Goal: Complete application form

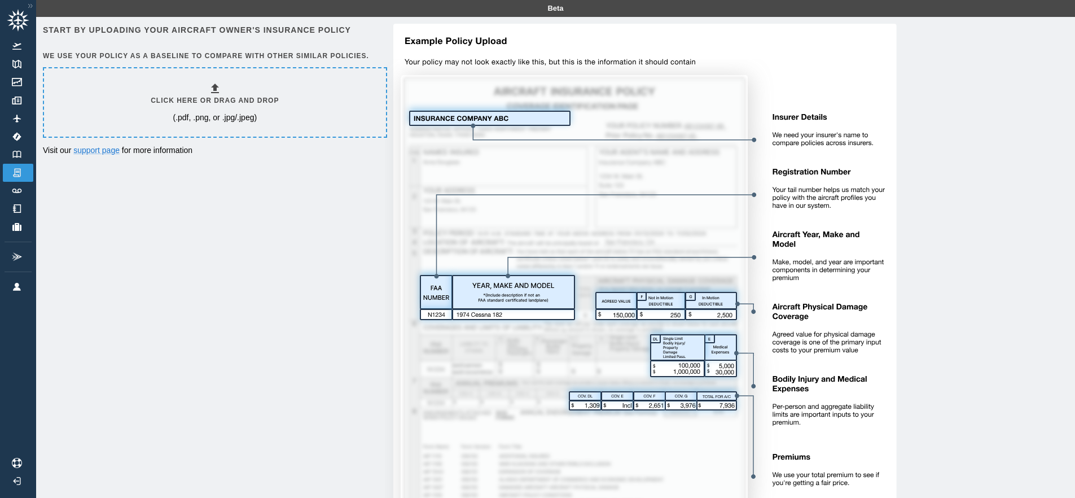
drag, startPoint x: 65, startPoint y: 52, endPoint x: 336, endPoint y: 47, distance: 270.9
click at [345, 47] on div "Start by uploading your aircraft owner's insurance policy We use your policy as…" at bounding box center [214, 45] width 342 height 43
click at [351, 51] on div "Start by uploading your aircraft owner's insurance policy We use your policy as…" at bounding box center [214, 45] width 342 height 43
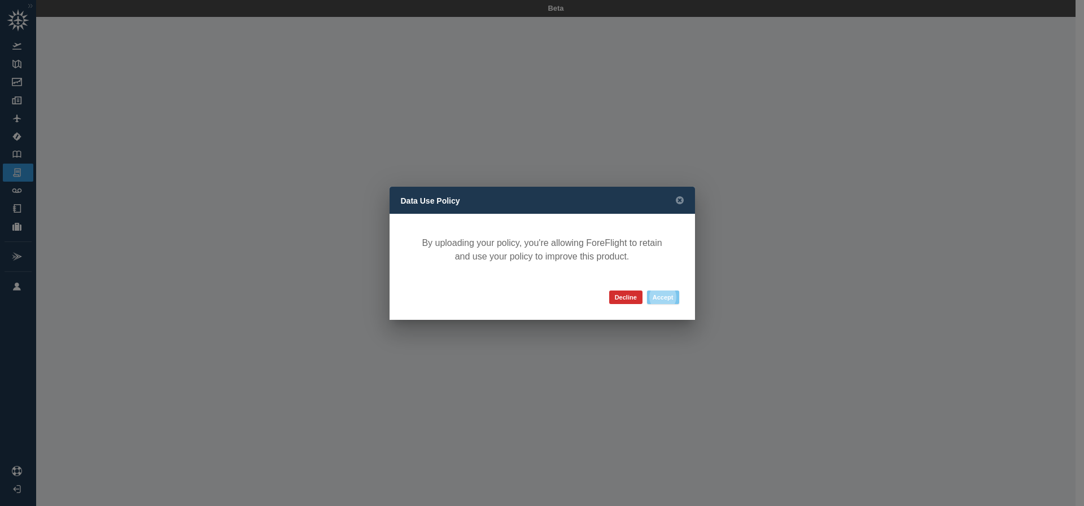
click at [665, 294] on button "Accept" at bounding box center [663, 298] width 32 height 14
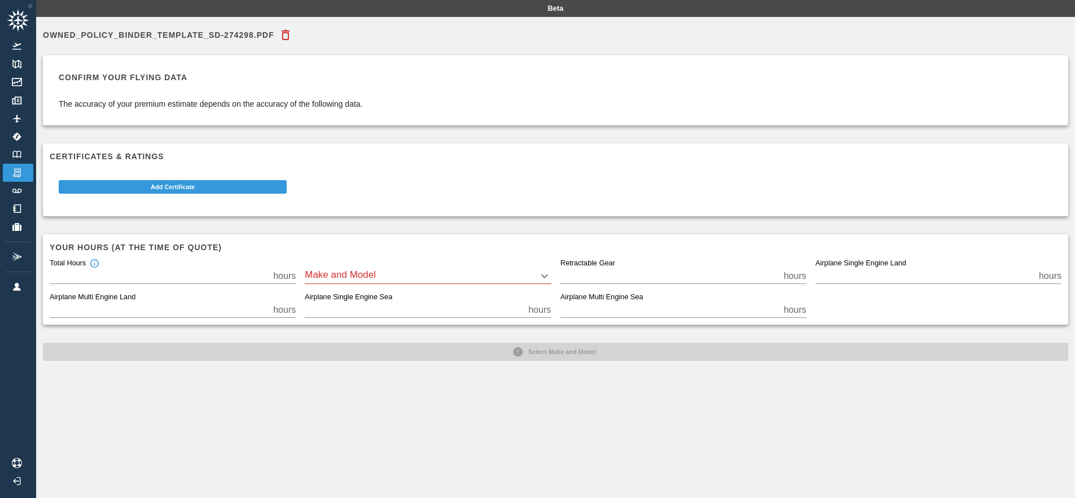
click at [262, 277] on input "***" at bounding box center [159, 276] width 219 height 16
click at [453, 273] on body "Beta Owned_Policy_Binder_Template_SD-274298.pdf Confirm your flying data The ac…" at bounding box center [537, 249] width 1075 height 498
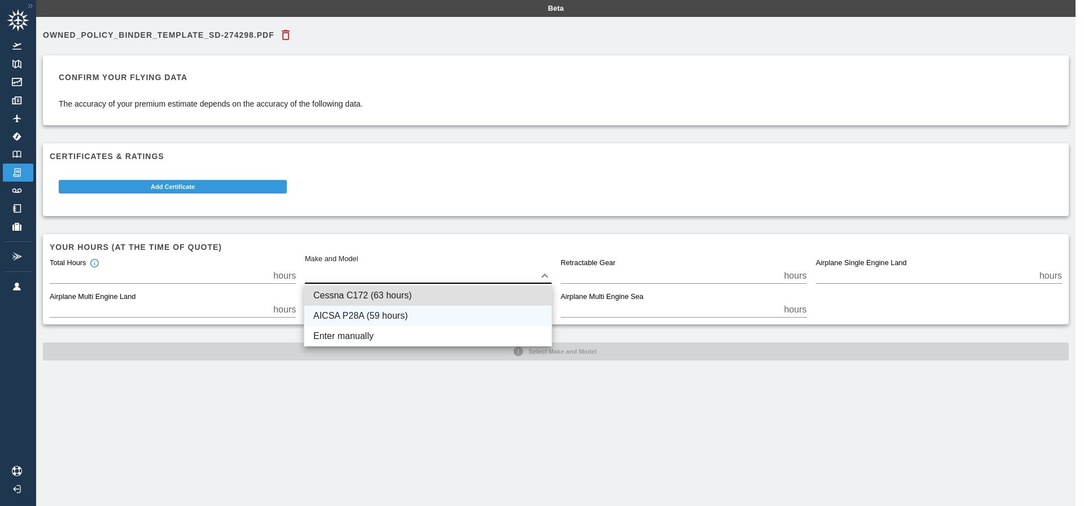
click at [386, 318] on li "AICSA P28A (59 hours)" at bounding box center [427, 316] width 247 height 20
type input "****"
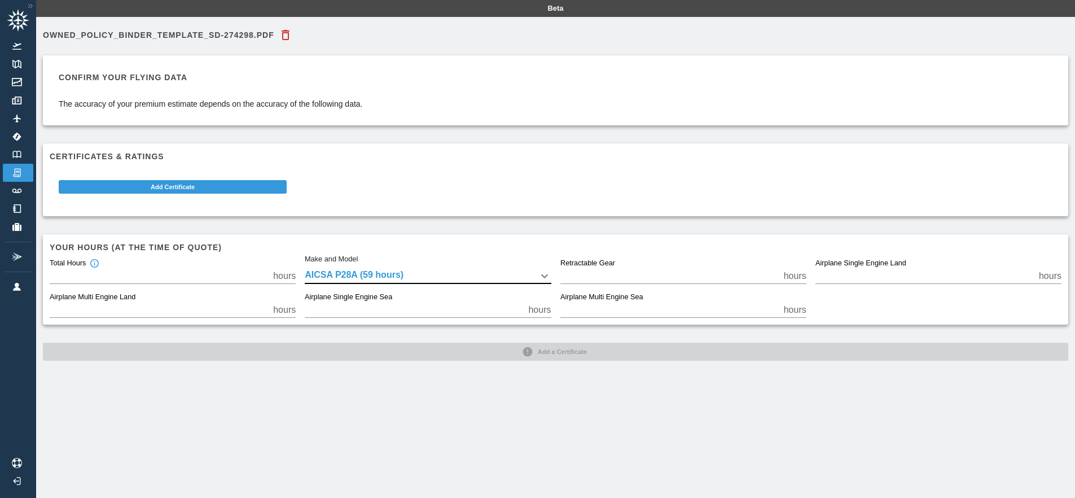
click at [590, 278] on input "*" at bounding box center [669, 276] width 219 height 16
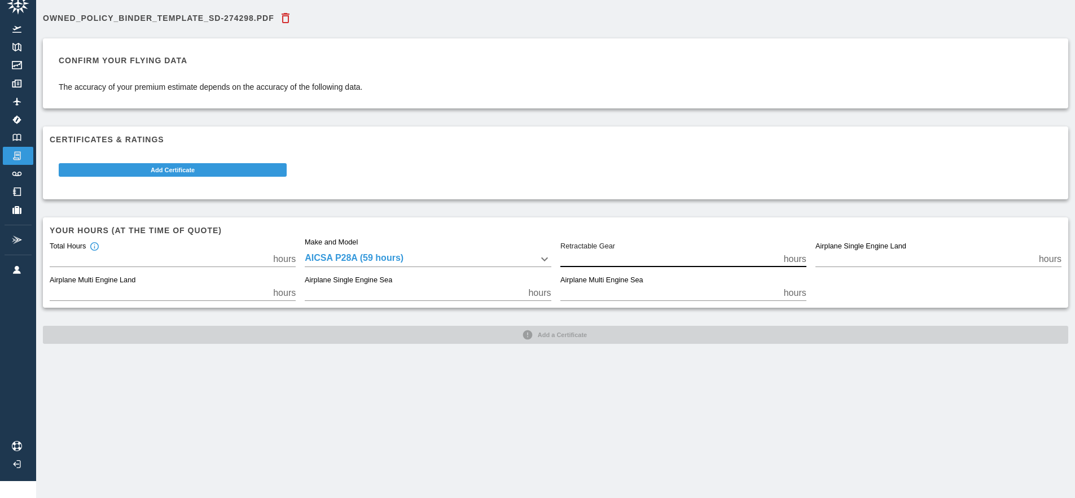
scroll to position [25, 0]
drag, startPoint x: 95, startPoint y: 274, endPoint x: 128, endPoint y: 271, distance: 32.9
click at [128, 275] on label "Airplane Multi Engine Land" at bounding box center [93, 280] width 86 height 10
drag, startPoint x: 317, startPoint y: 268, endPoint x: 371, endPoint y: 272, distance: 54.9
click at [371, 275] on label "Airplane Single Engine Sea" at bounding box center [348, 280] width 87 height 10
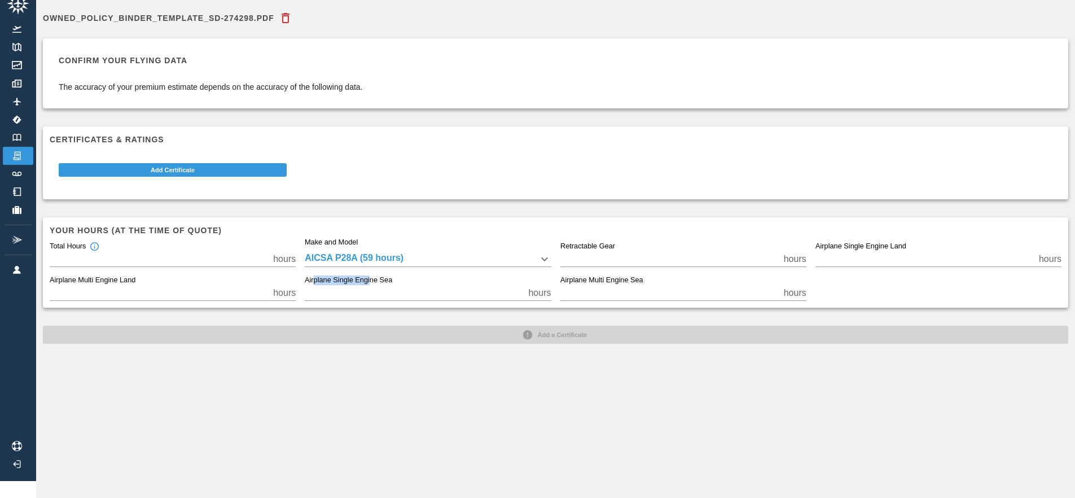
drag, startPoint x: 587, startPoint y: 275, endPoint x: 637, endPoint y: 272, distance: 49.2
click at [638, 275] on label "Airplane Multi Engine Sea" at bounding box center [601, 280] width 83 height 10
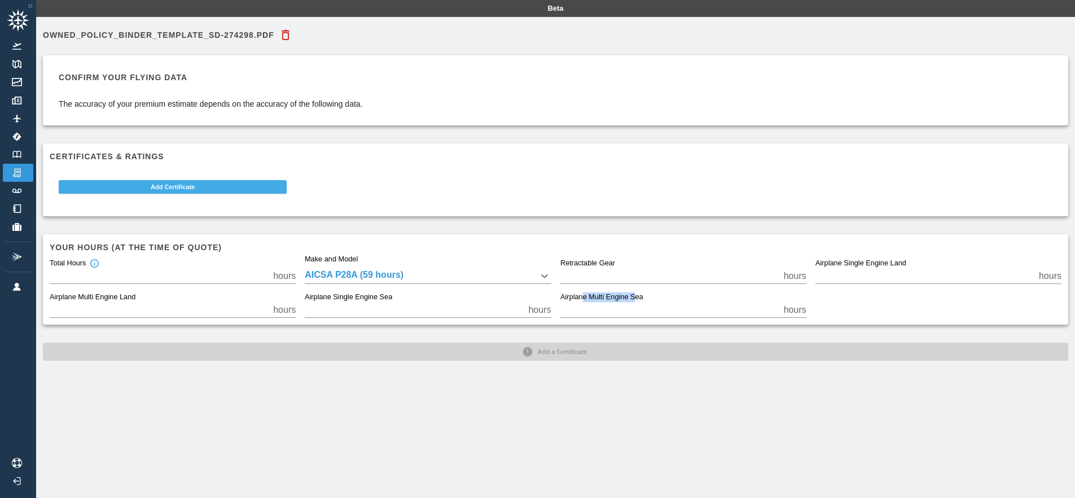
click at [208, 192] on button "Add Certificate" at bounding box center [173, 187] width 228 height 14
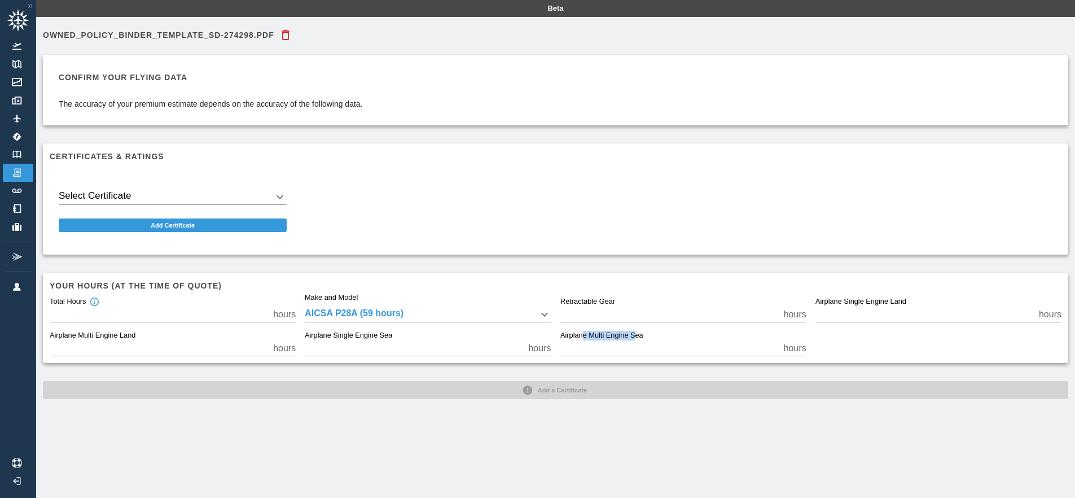
click at [176, 191] on body "Beta Owned_Policy_Binder_Template_SD-274298.pdf Confirm your flying data The ac…" at bounding box center [537, 249] width 1075 height 498
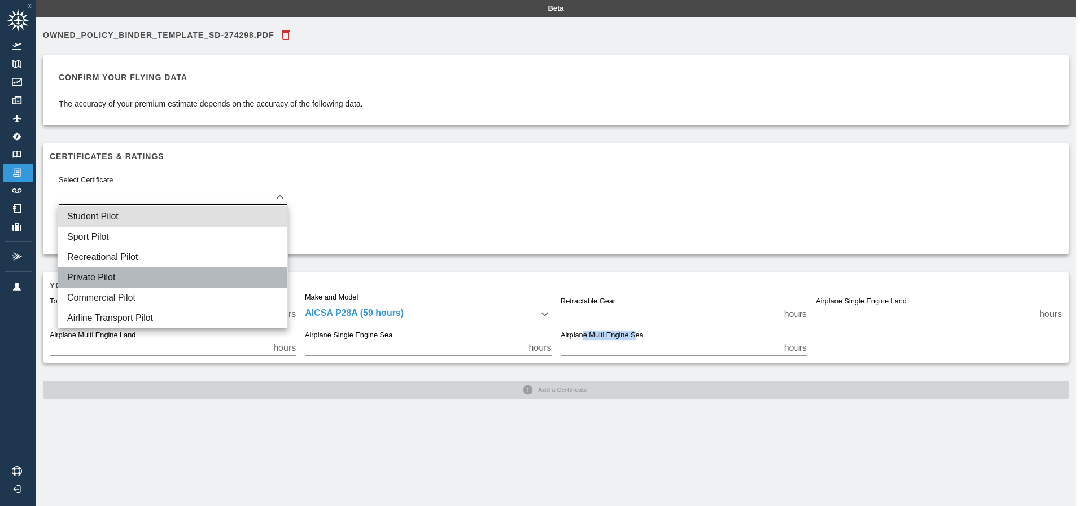
click at [101, 277] on li "Private Pilot" at bounding box center [172, 277] width 229 height 20
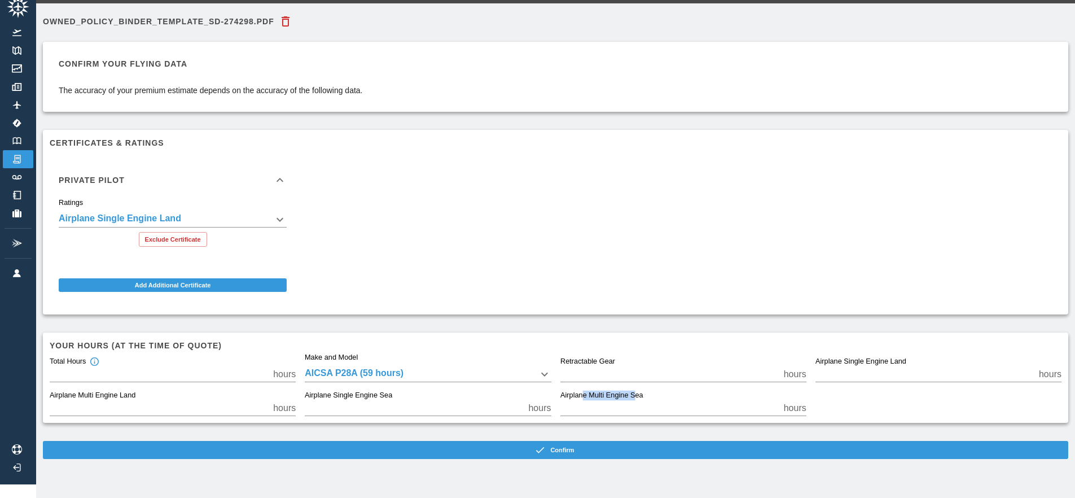
scroll to position [25, 0]
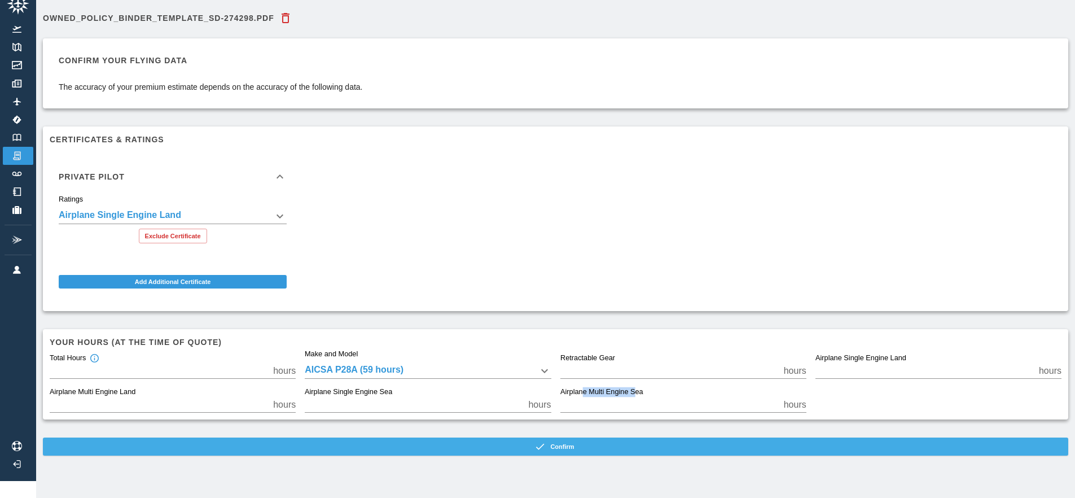
click at [539, 442] on icon "button" at bounding box center [539, 446] width 11 height 11
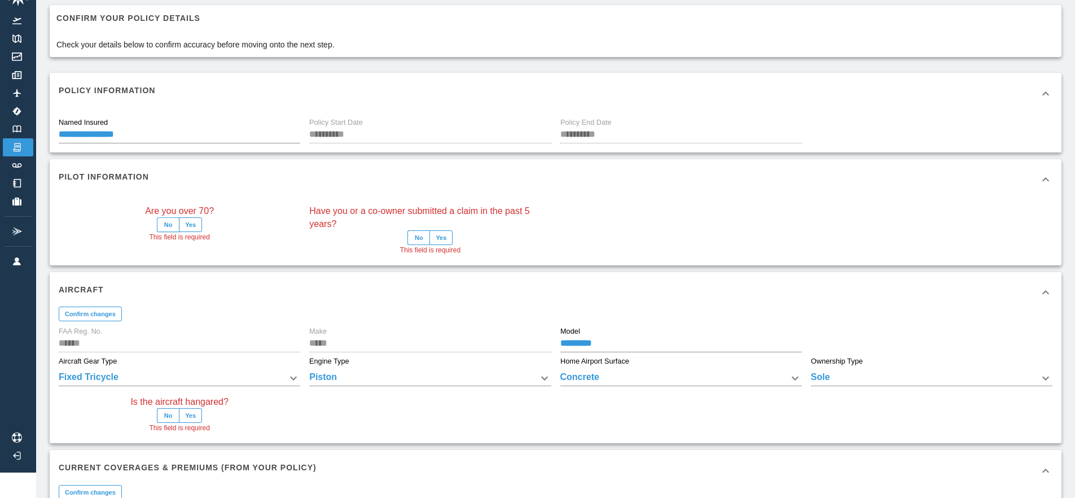
click at [173, 226] on button "No" at bounding box center [168, 224] width 23 height 15
click at [423, 240] on button "No" at bounding box center [418, 237] width 23 height 15
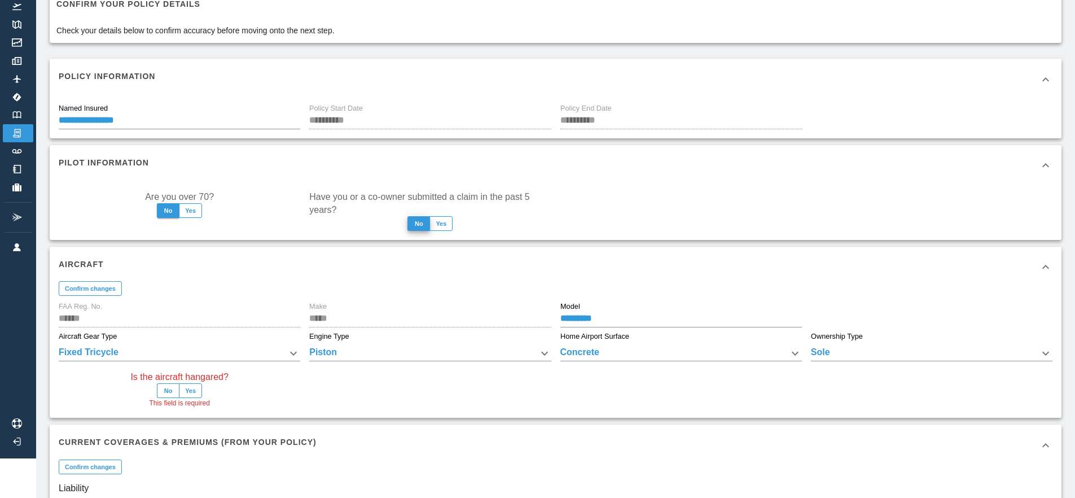
scroll to position [82, 0]
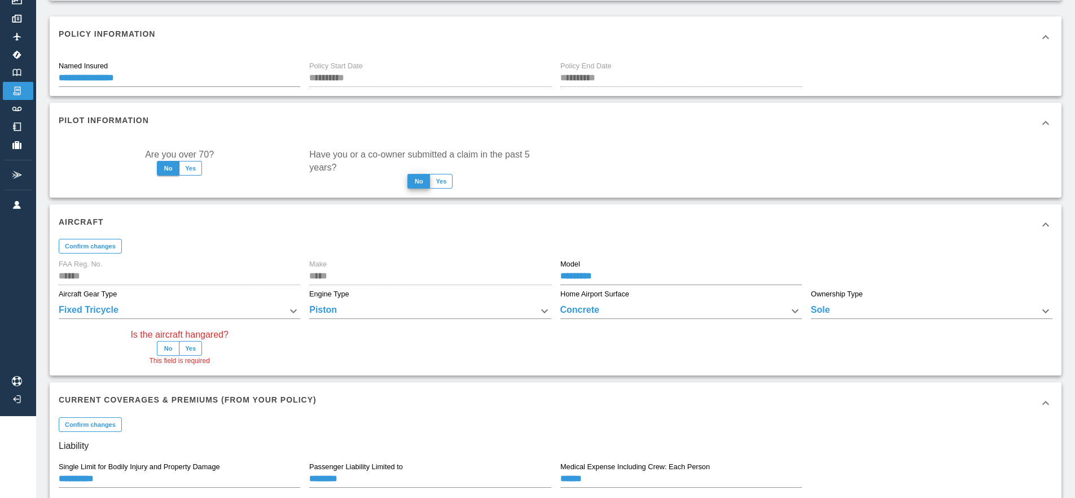
click at [167, 349] on button "No" at bounding box center [168, 348] width 23 height 15
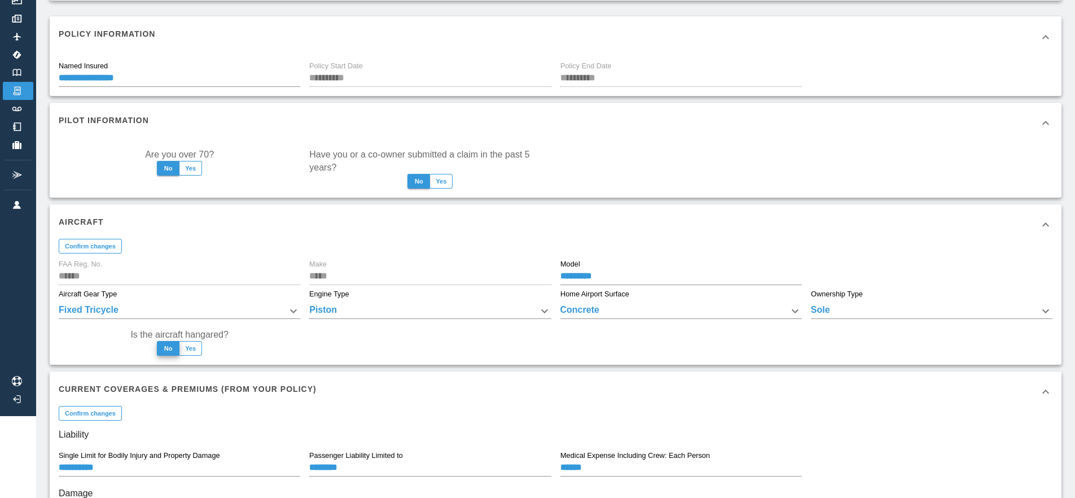
scroll to position [251, 0]
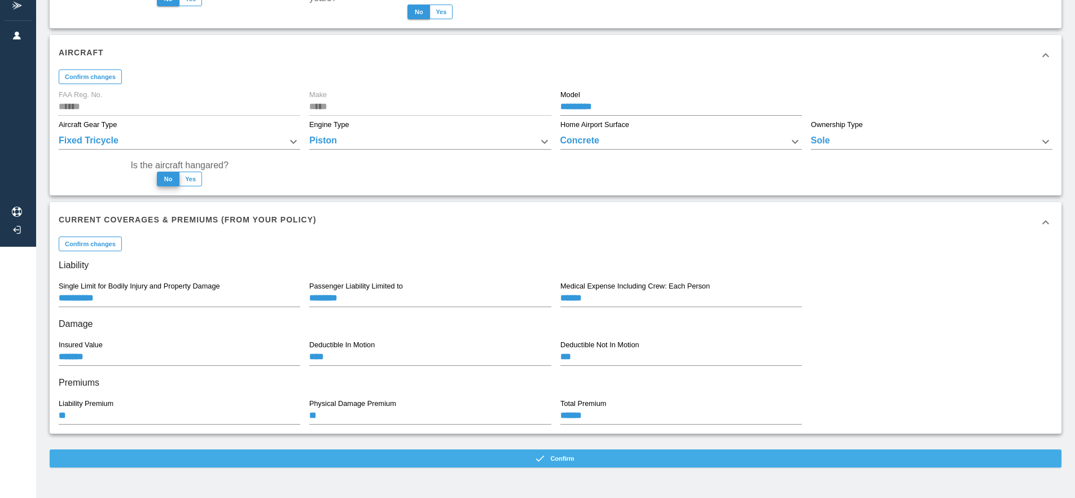
click at [519, 454] on button "Confirm" at bounding box center [556, 458] width 1012 height 18
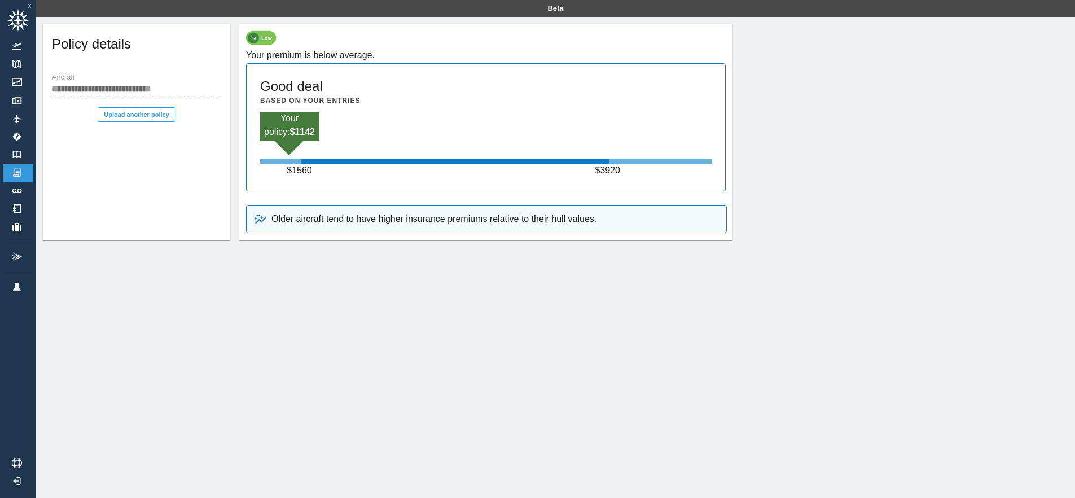
drag, startPoint x: 300, startPoint y: 223, endPoint x: 502, endPoint y: 220, distance: 201.5
click at [503, 220] on p "Older aircraft tend to have higher insurance premiums relative to their hull va…" at bounding box center [433, 219] width 325 height 14
drag, startPoint x: 512, startPoint y: 215, endPoint x: 587, endPoint y: 216, distance: 75.6
click at [587, 216] on p "Older aircraft tend to have higher insurance premiums relative to their hull va…" at bounding box center [433, 219] width 325 height 14
drag, startPoint x: 678, startPoint y: 213, endPoint x: 688, endPoint y: 213, distance: 9.6
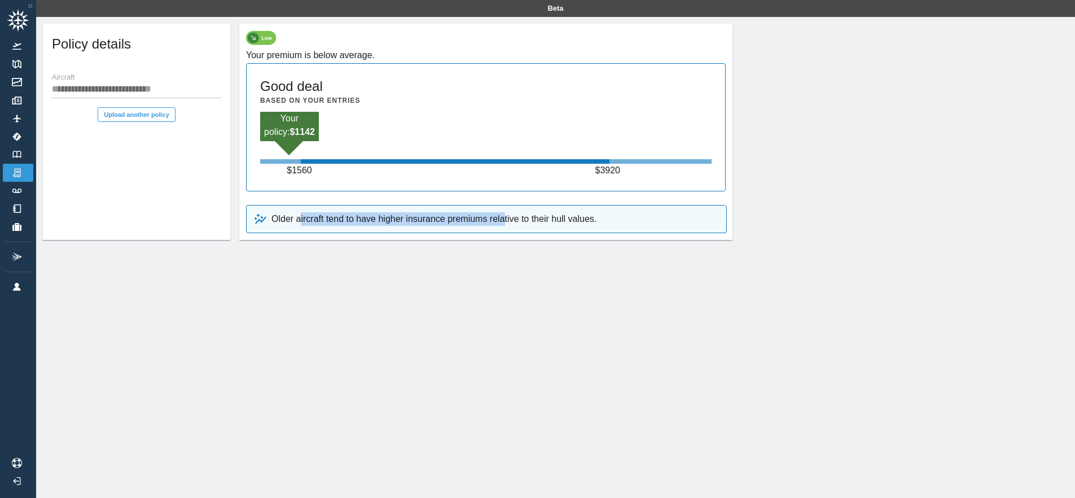
click at [688, 213] on div "Older aircraft tend to have higher insurance premiums relative to their hull va…" at bounding box center [486, 219] width 481 height 28
click at [13, 107] on link "Documents" at bounding box center [18, 100] width 30 height 18
